Goal: Task Accomplishment & Management: Use online tool/utility

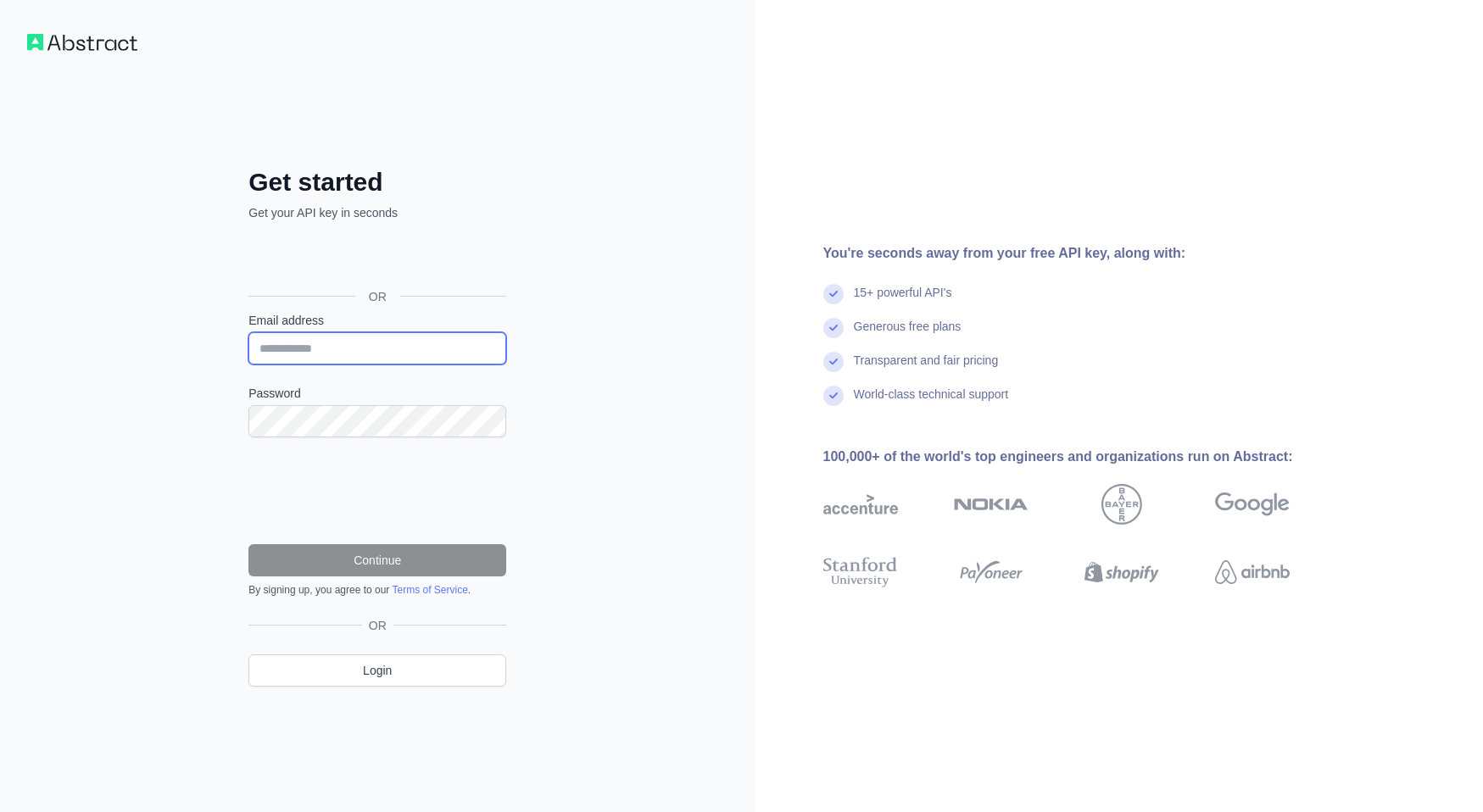
click at [367, 360] on input "Email address" at bounding box center [377, 348] width 257 height 32
type input "**********"
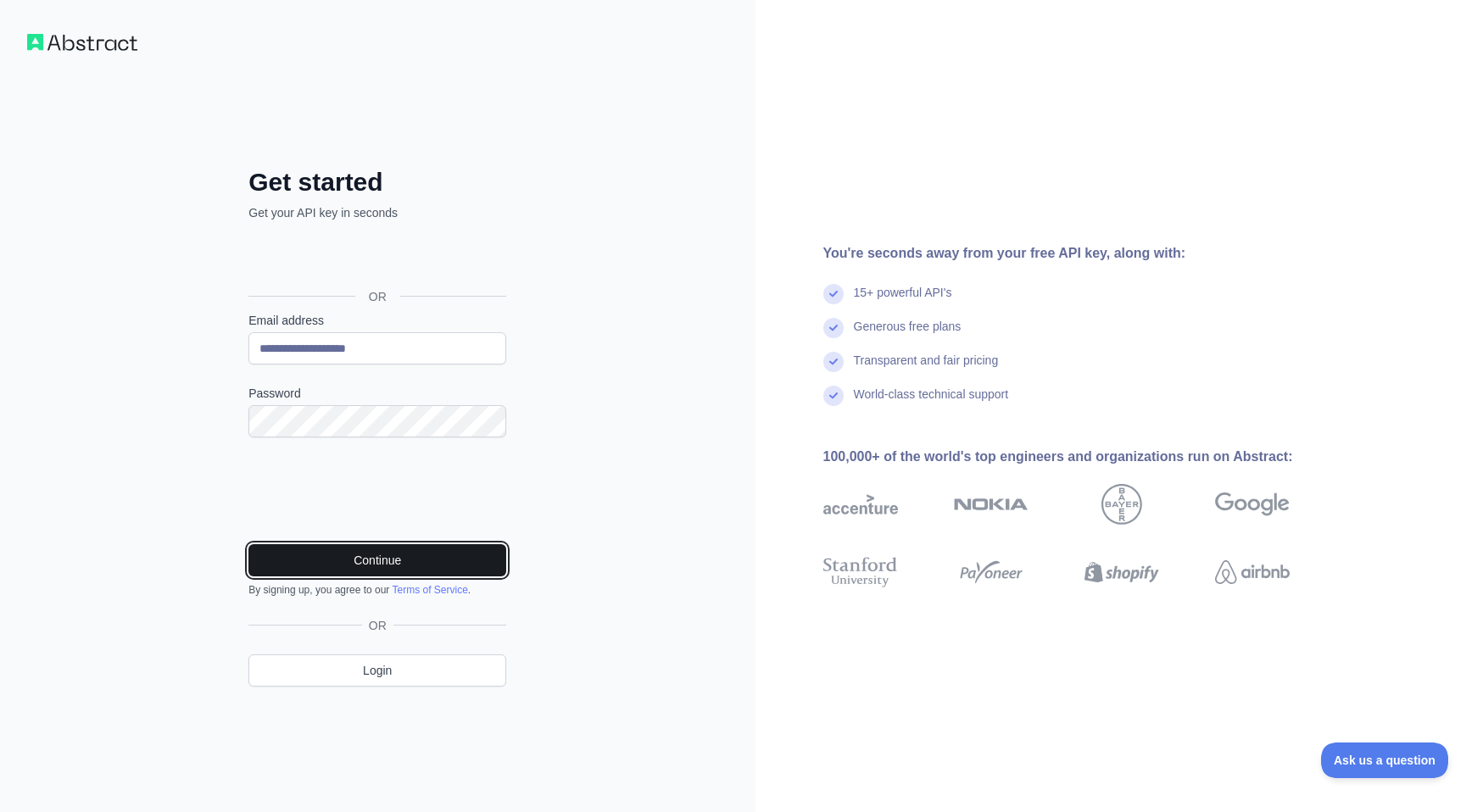
click at [345, 560] on button "Continue" at bounding box center [377, 561] width 257 height 32
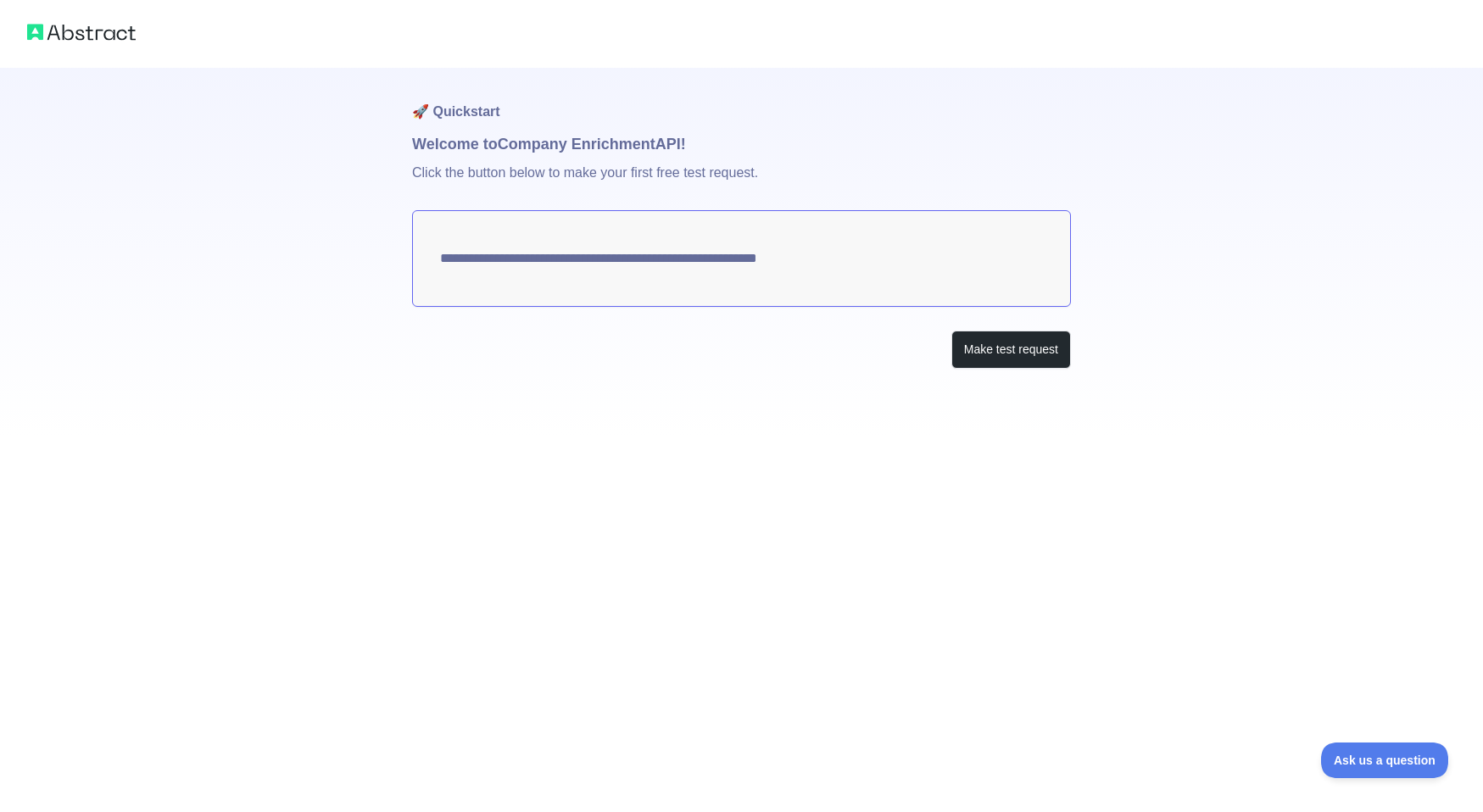
click at [834, 263] on textarea "**********" at bounding box center [741, 258] width 659 height 96
click at [1011, 354] on button "Make test request" at bounding box center [1011, 349] width 119 height 38
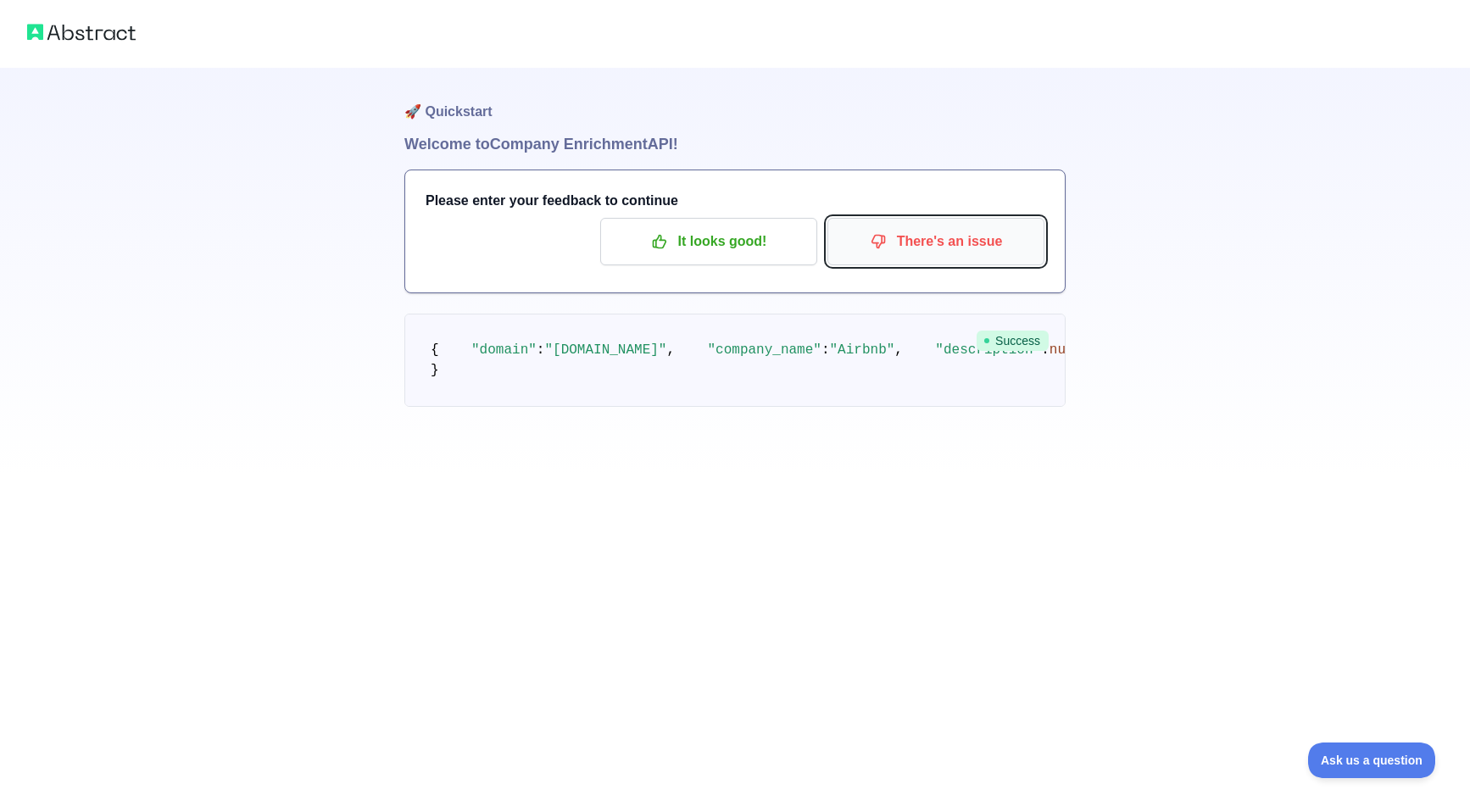
click at [954, 236] on p "There's an issue" at bounding box center [936, 242] width 192 height 29
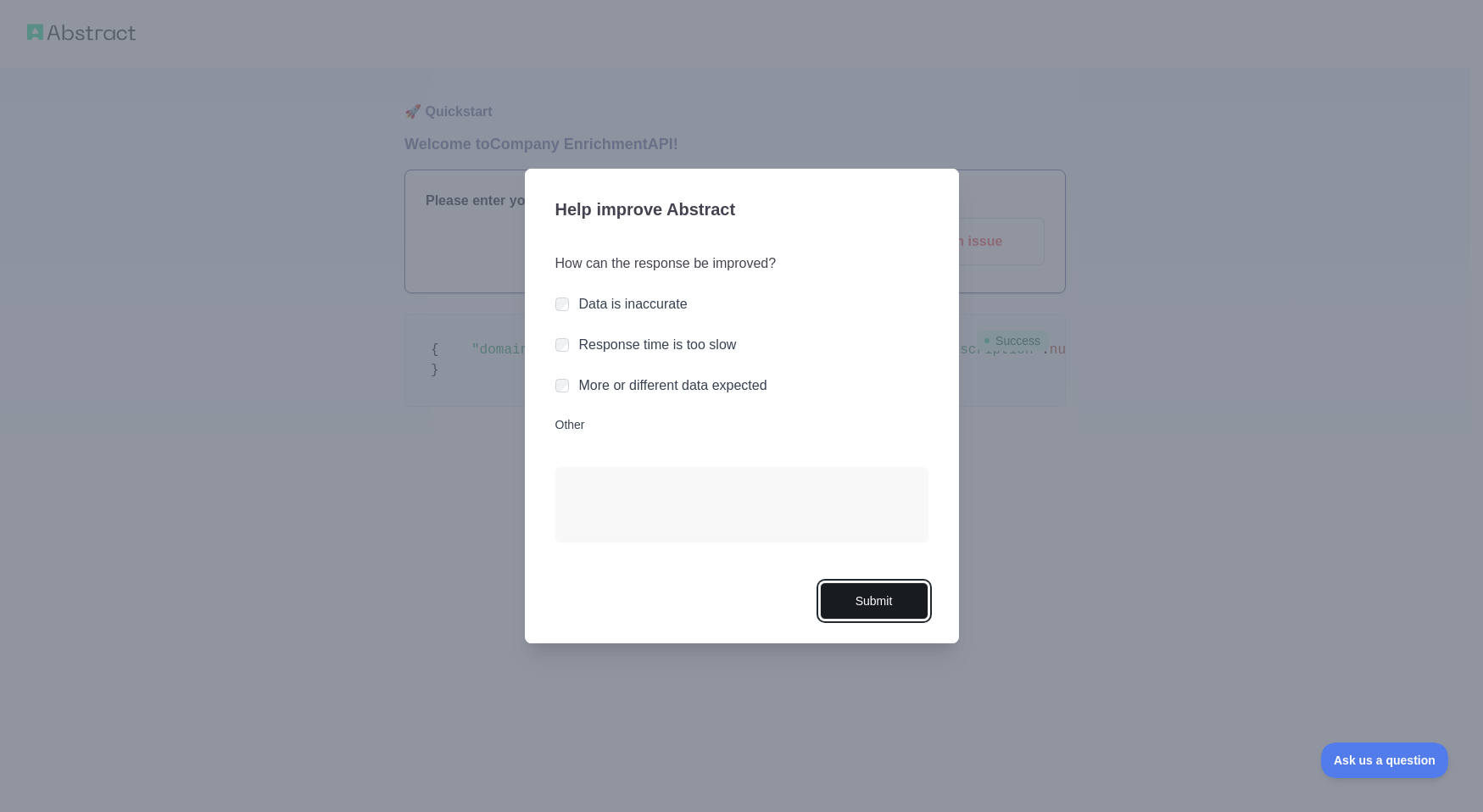
click at [863, 594] on button "Submit" at bounding box center [874, 601] width 108 height 38
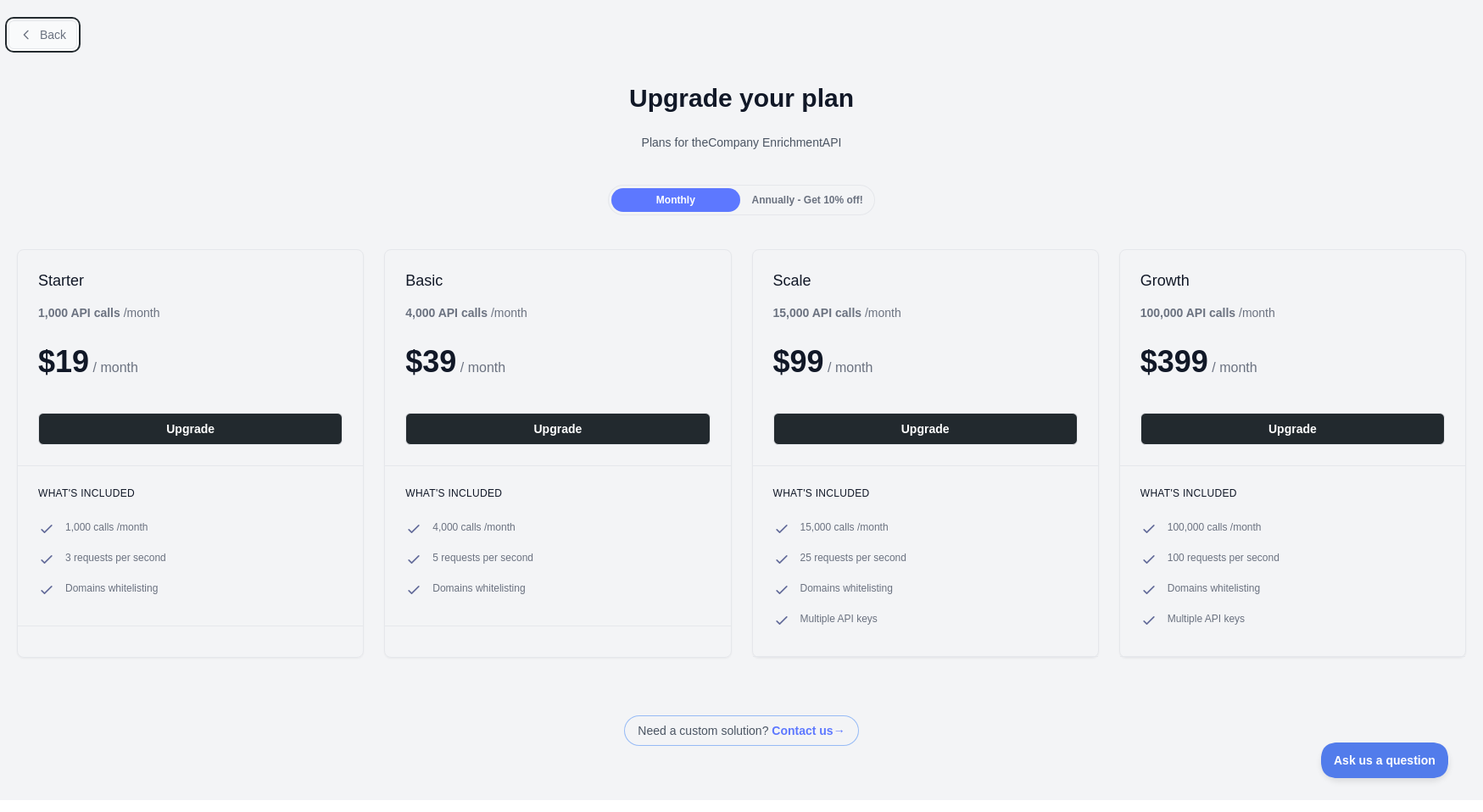
click at [49, 32] on span "Back" at bounding box center [53, 35] width 26 height 14
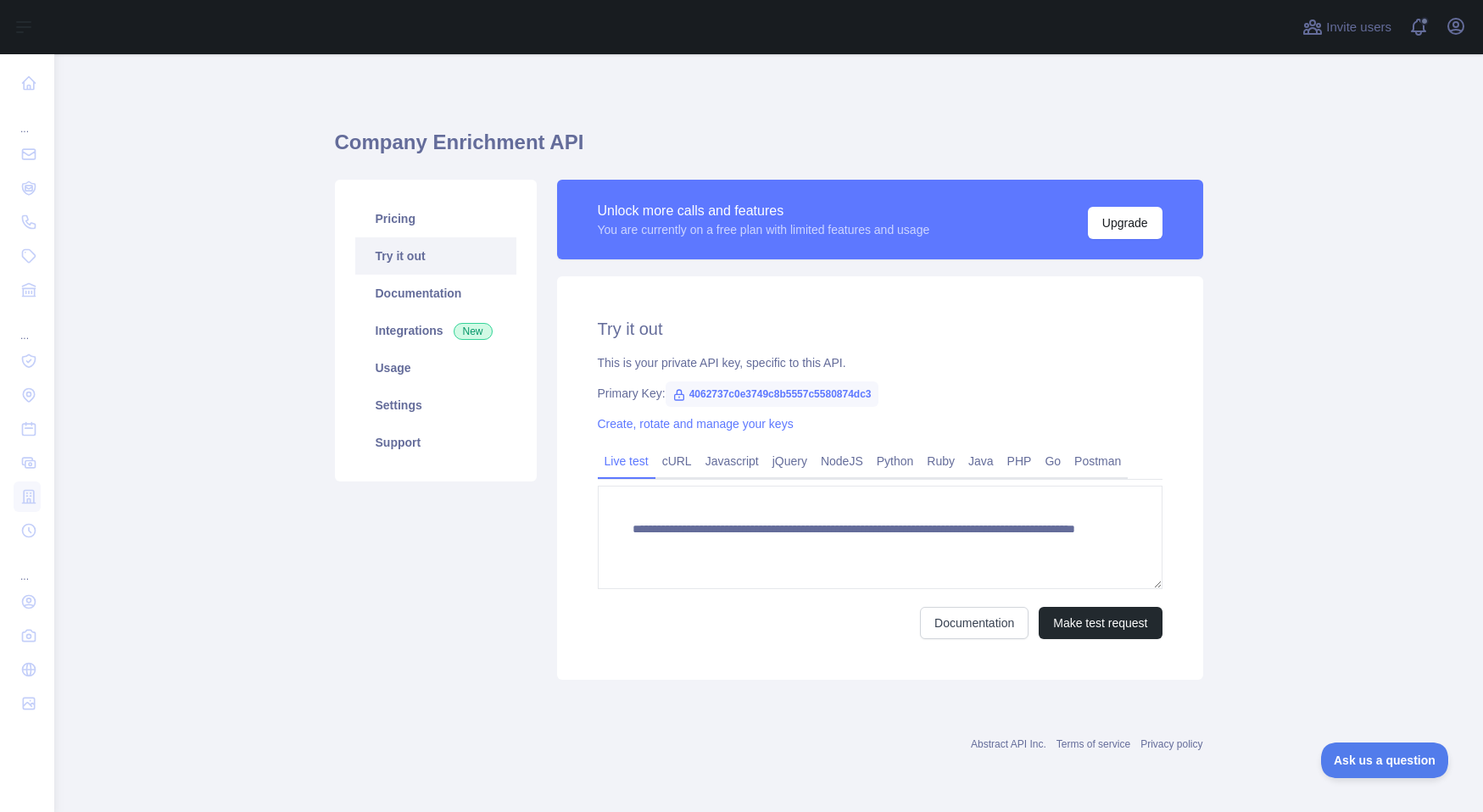
click at [722, 390] on span "4062737c0e3749c8b5557c5580874dc3" at bounding box center [772, 394] width 213 height 26
drag, startPoint x: 689, startPoint y: 391, endPoint x: 903, endPoint y: 392, distance: 214.0
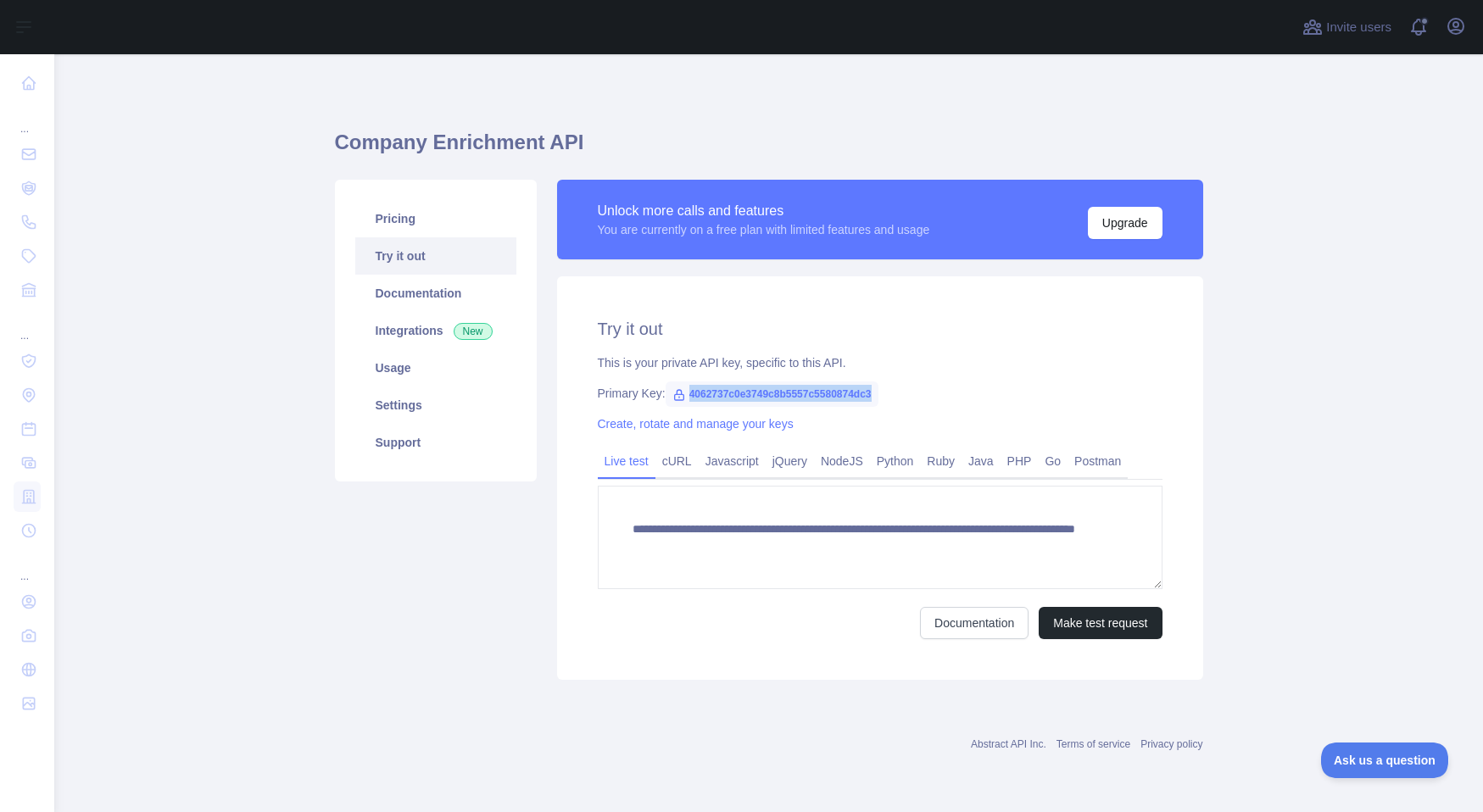
click at [879, 392] on span "4062737c0e3749c8b5557c5580874dc3" at bounding box center [772, 394] width 213 height 26
copy span "4062737c0e3749c8b5557c5580874dc3"
